Goal: Task Accomplishment & Management: Complete application form

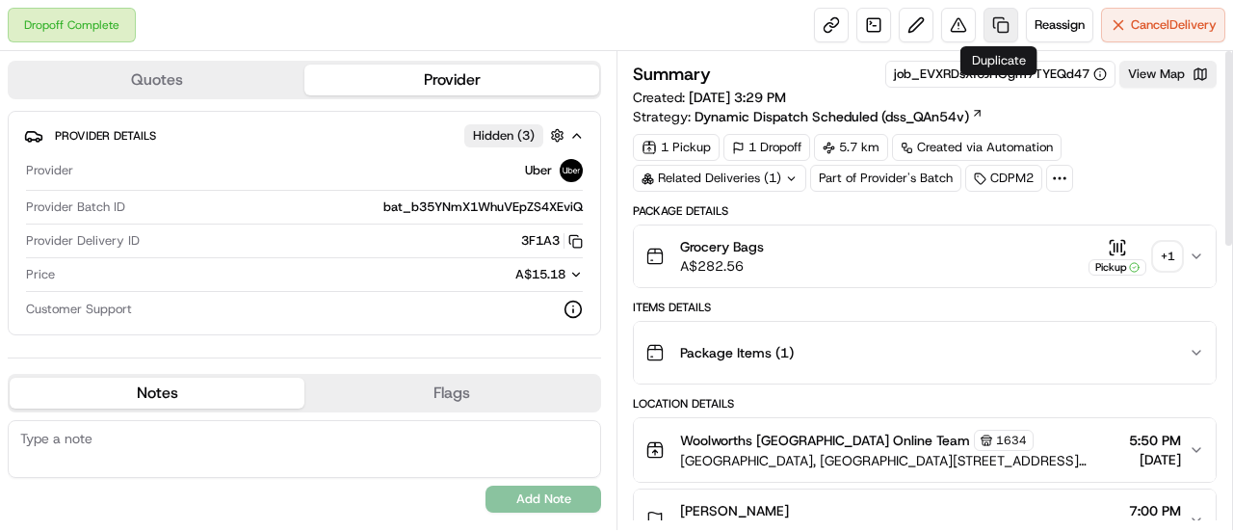
click at [989, 20] on link at bounding box center [1001, 25] width 35 height 35
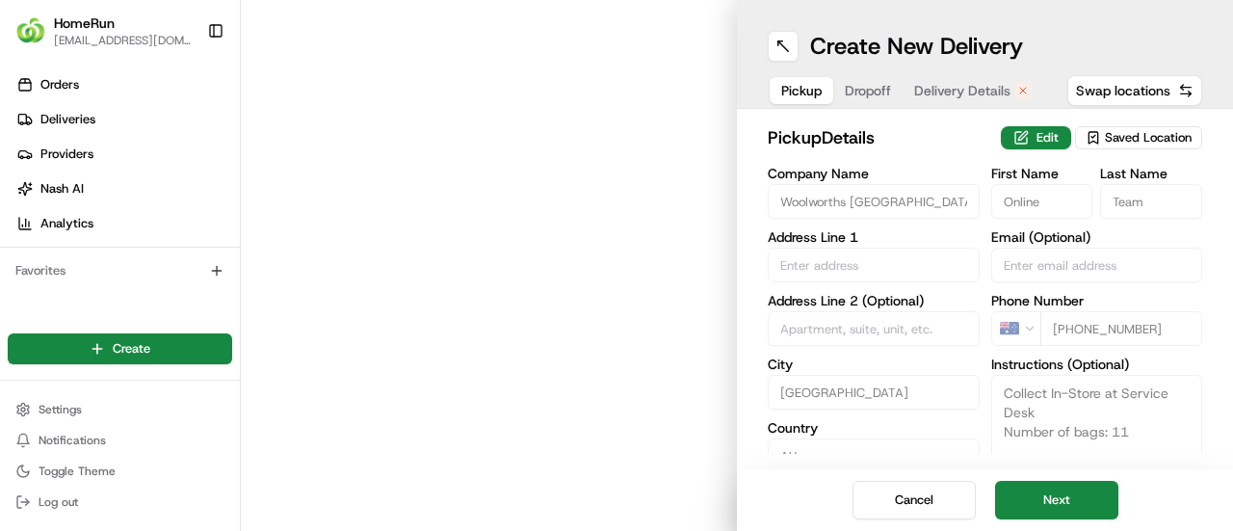
type input "Lake Haven Shopping, Centre Lake Haven Drive"
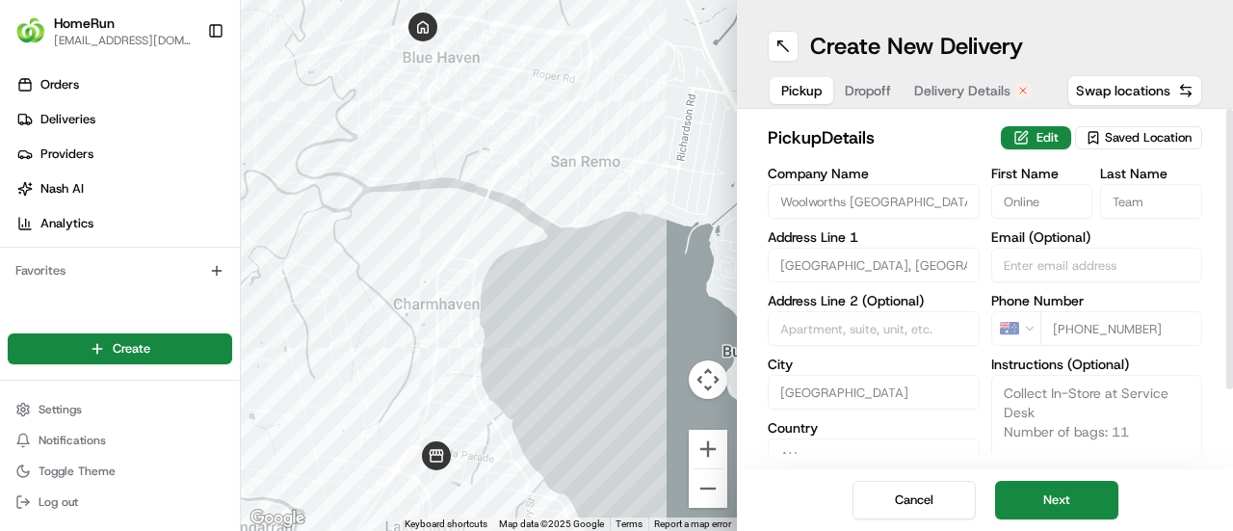
scroll to position [96, 0]
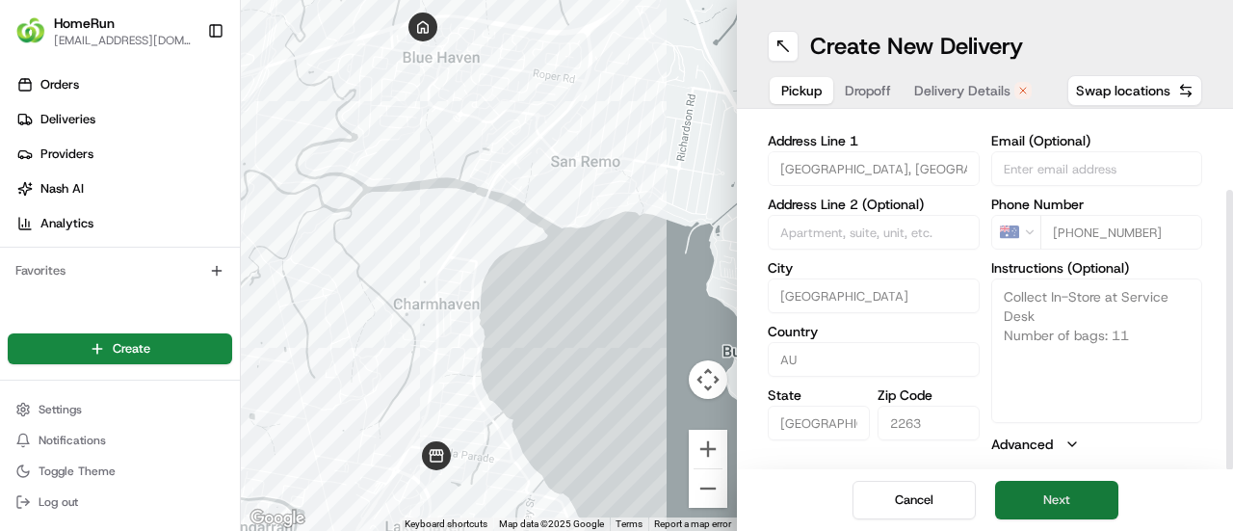
click at [1056, 498] on button "Next" at bounding box center [1056, 500] width 123 height 39
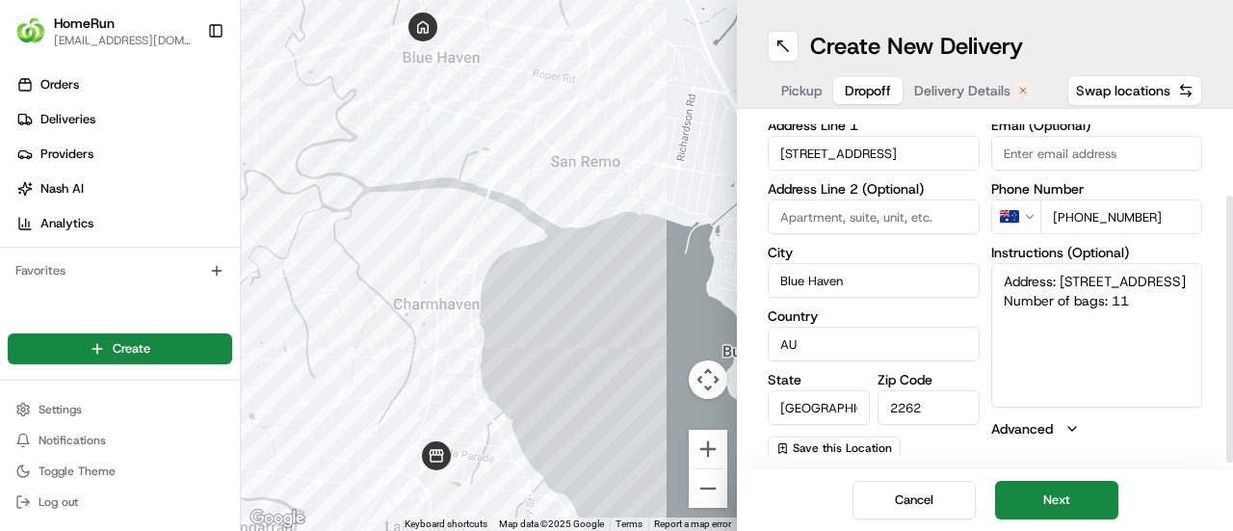
scroll to position [117, 0]
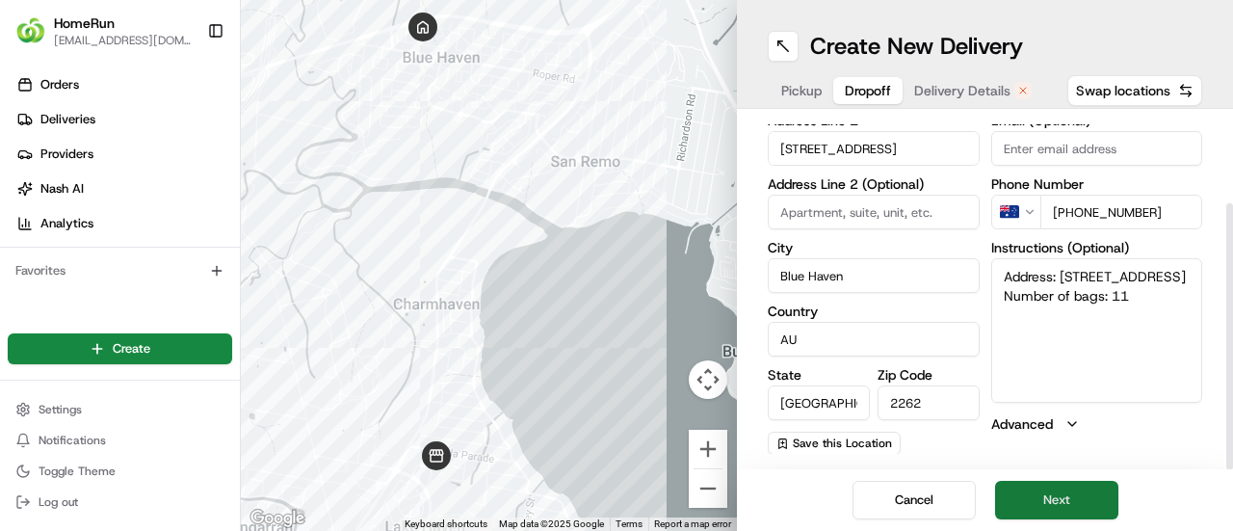
click at [1070, 500] on button "Next" at bounding box center [1056, 500] width 123 height 39
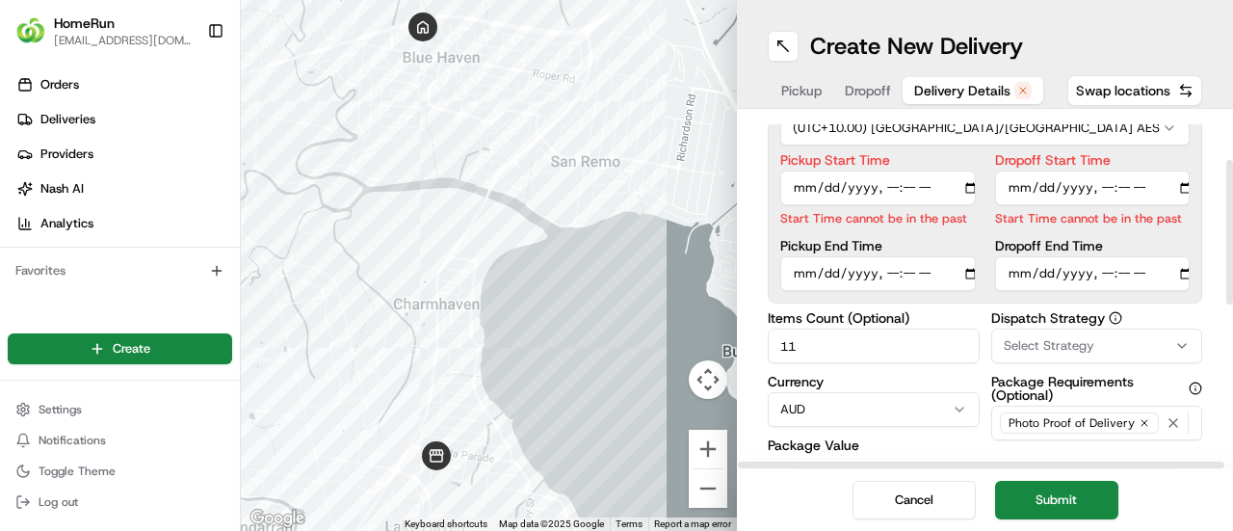
drag, startPoint x: 831, startPoint y: 346, endPoint x: 728, endPoint y: 367, distance: 104.3
click at [738, 361] on div "Delivery Details now scheduled Time Zone (UTC+10.00) Australia/Sydney AEST Pick…" at bounding box center [985, 289] width 496 height 360
type input "15"
click at [888, 185] on input "Pickup Start Time" at bounding box center [878, 188] width 196 height 35
type input "2025-08-15T19:10"
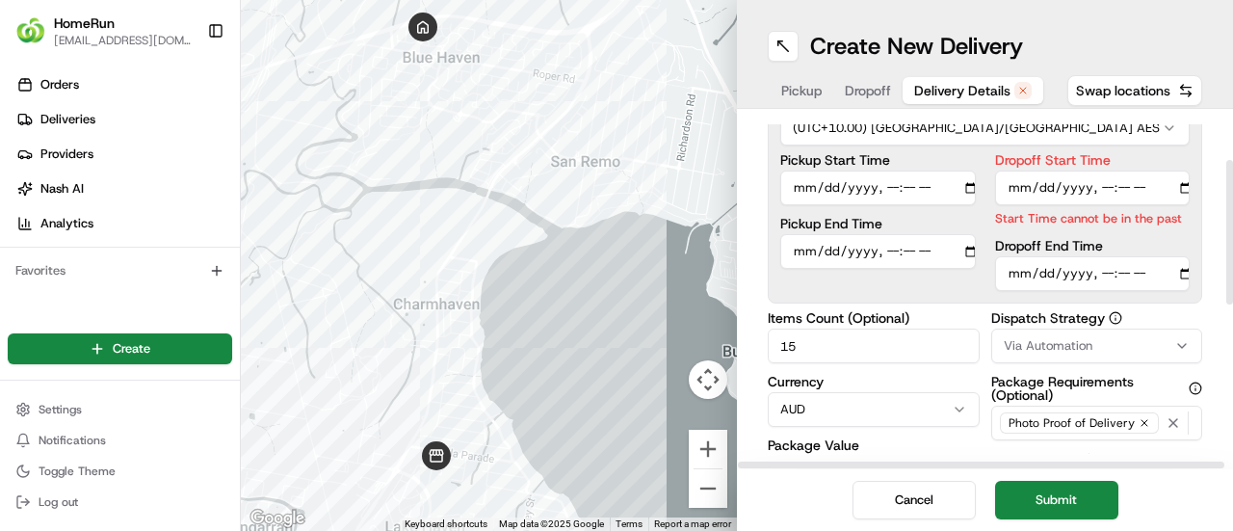
click at [1108, 187] on input "Dropoff Start Time" at bounding box center [1093, 188] width 196 height 35
type input "2025-08-15T19:30"
click at [1103, 265] on div "Dropoff End Time" at bounding box center [1093, 265] width 196 height 52
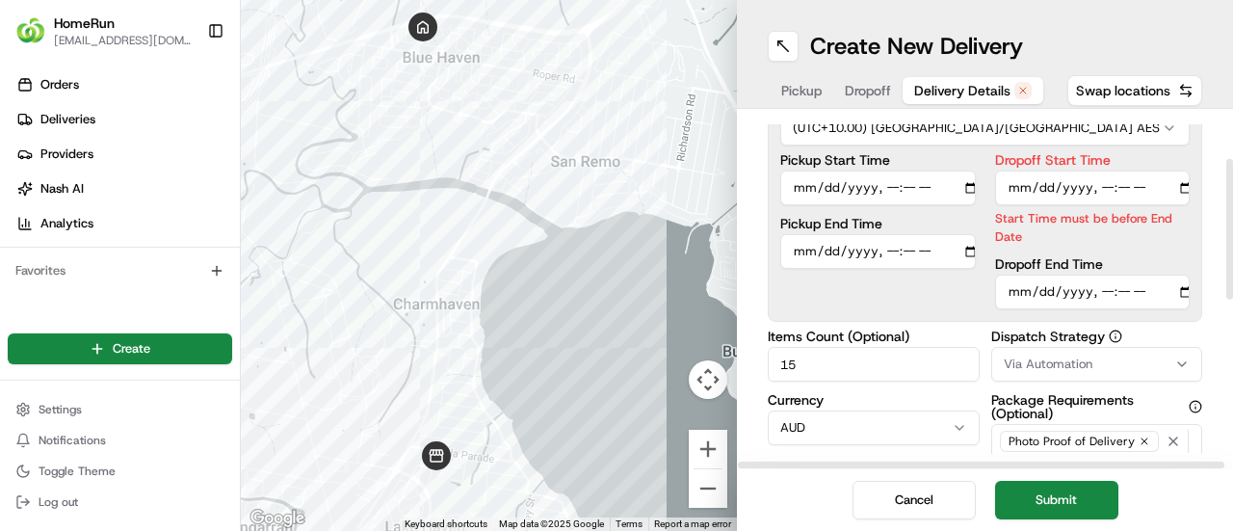
type input "2025-08-15T19:43"
click at [940, 282] on div "Pickup Start Time Pickup End Time" at bounding box center [878, 231] width 196 height 156
click at [1065, 494] on button "Submit" at bounding box center [1056, 500] width 123 height 39
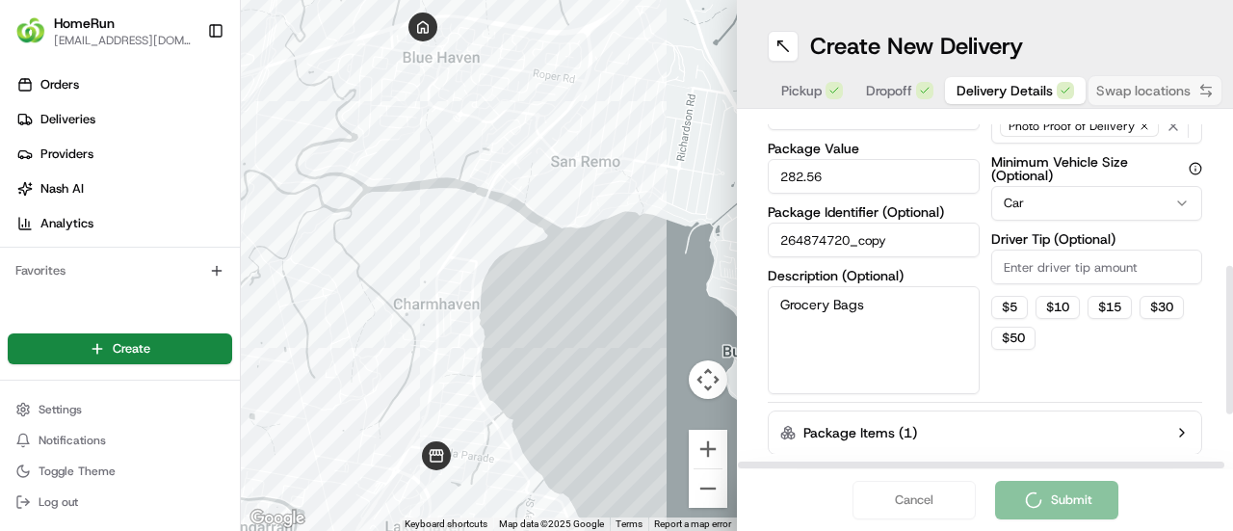
scroll to position [476, 0]
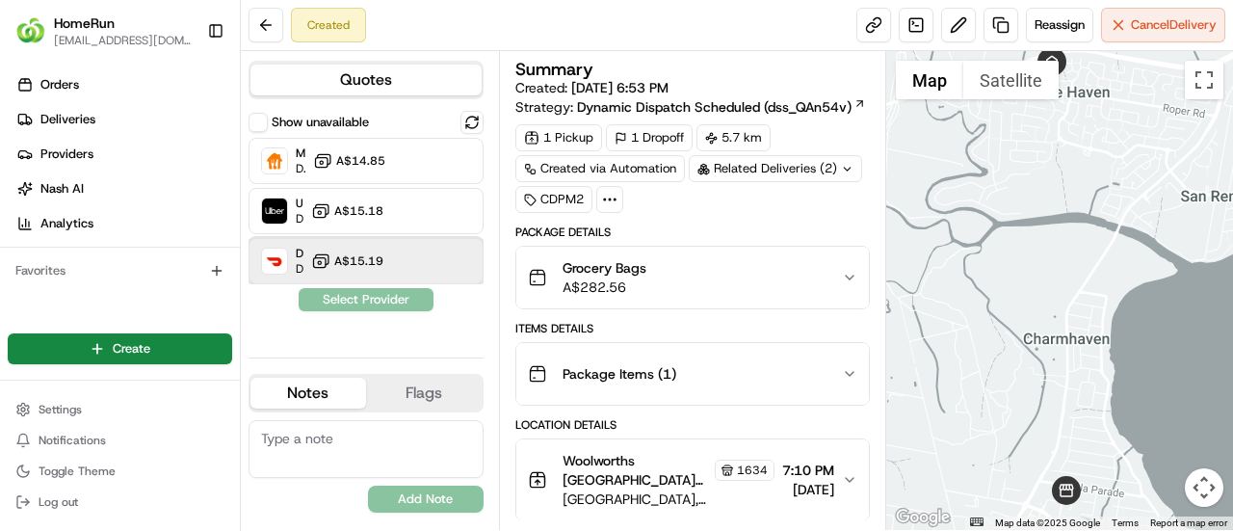
click at [386, 255] on div "DoorDash Dropoff ETA 1 hour A$15.19" at bounding box center [366, 261] width 235 height 46
click at [378, 280] on div "DoorDash Dropoff ETA 1 hour A$15.19" at bounding box center [366, 261] width 235 height 46
click at [391, 271] on div "DoorDash Dropoff ETA 1 hour A$15.19" at bounding box center [366, 261] width 235 height 46
click at [391, 297] on button "Assign Provider" at bounding box center [366, 299] width 137 height 23
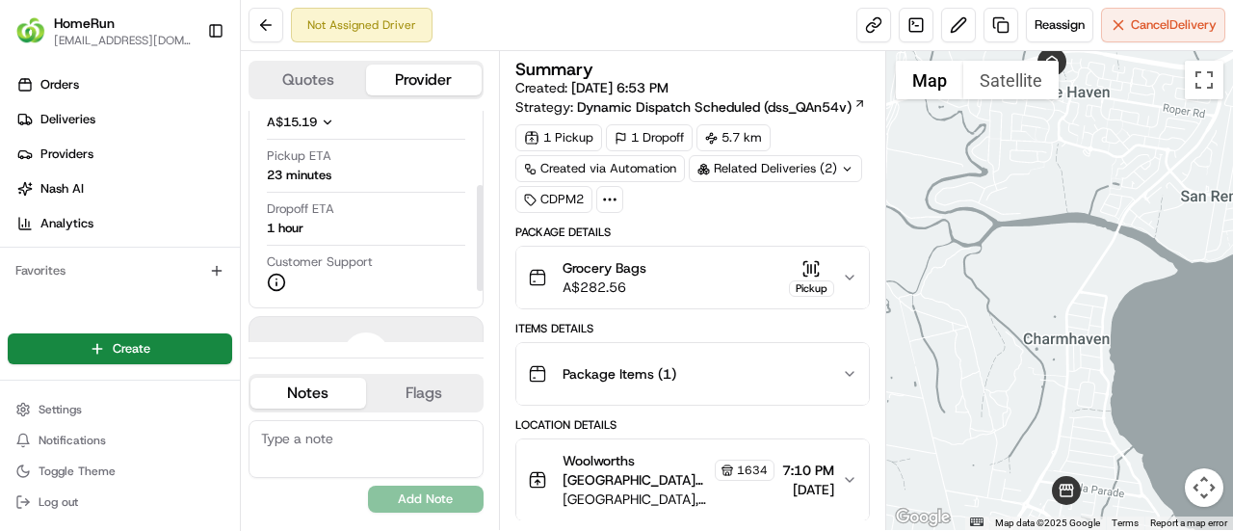
scroll to position [80, 0]
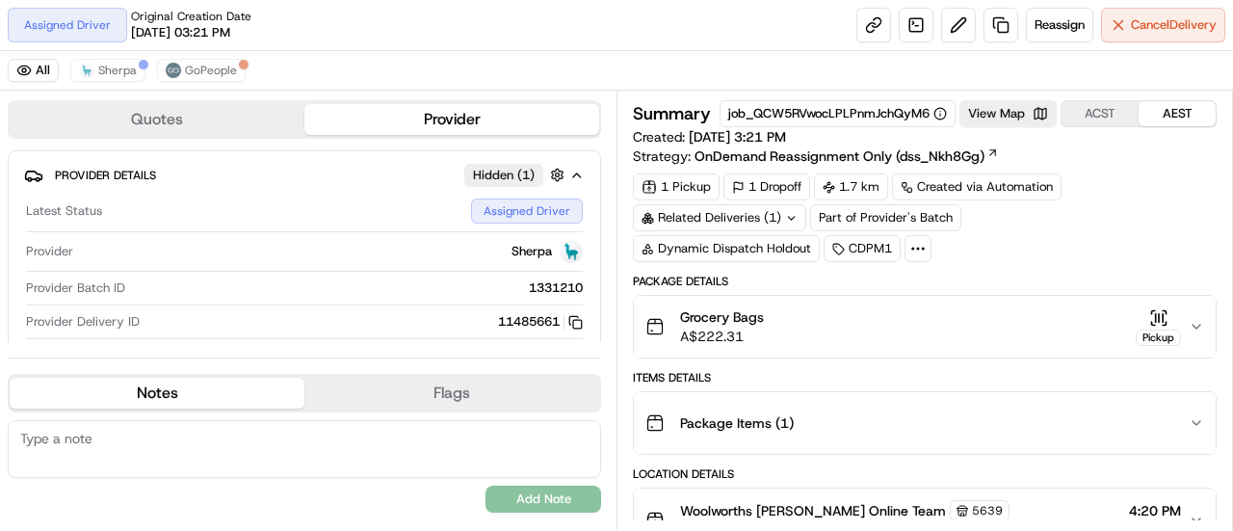
click at [1001, 248] on div "1 Pickup 1 Dropoff 1.7 km Created via Automation Related Deliveries (1) Part of…" at bounding box center [925, 217] width 584 height 89
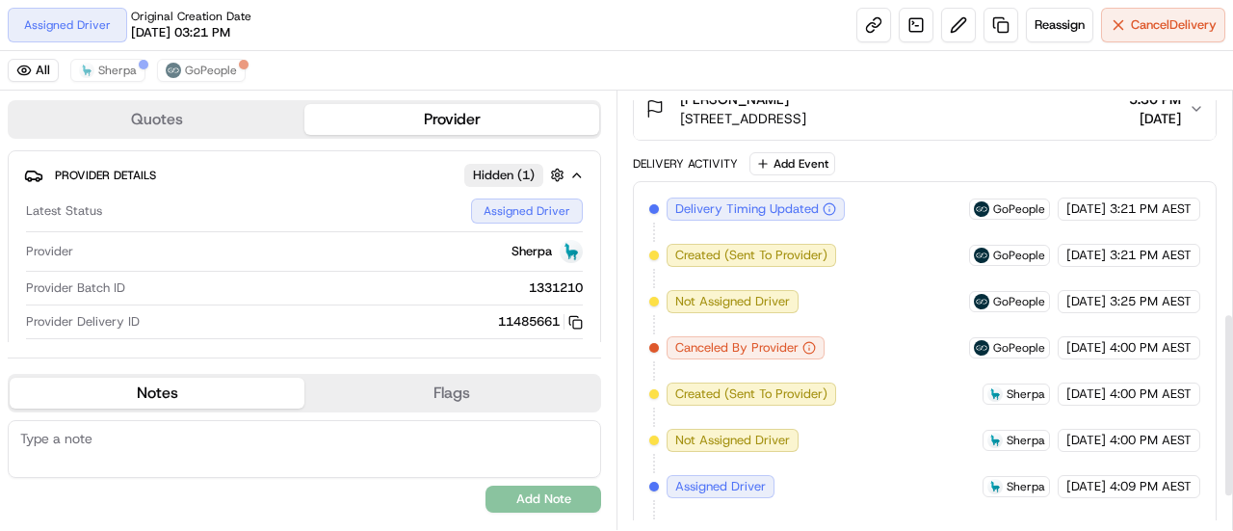
scroll to position [601, 0]
